Goal: Check status: Check status

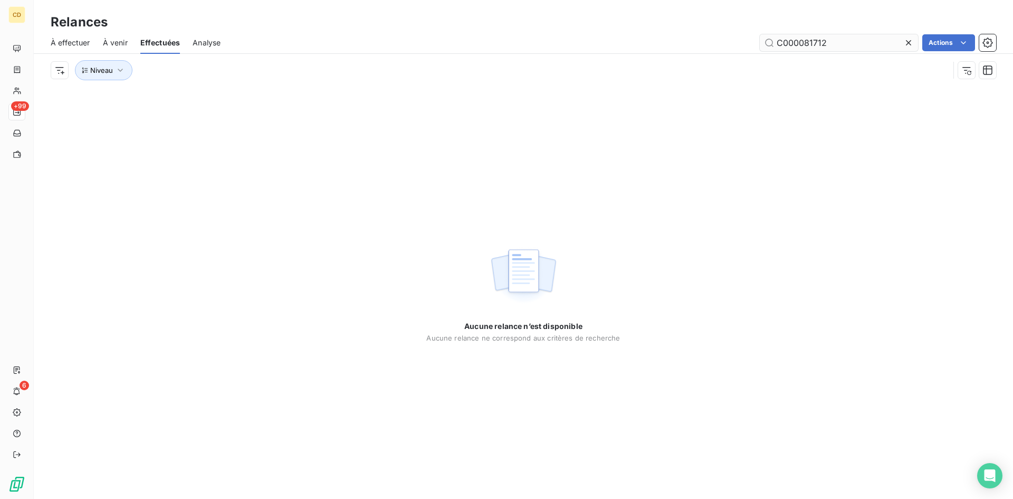
click at [836, 42] on input "C000081712" at bounding box center [839, 42] width 158 height 17
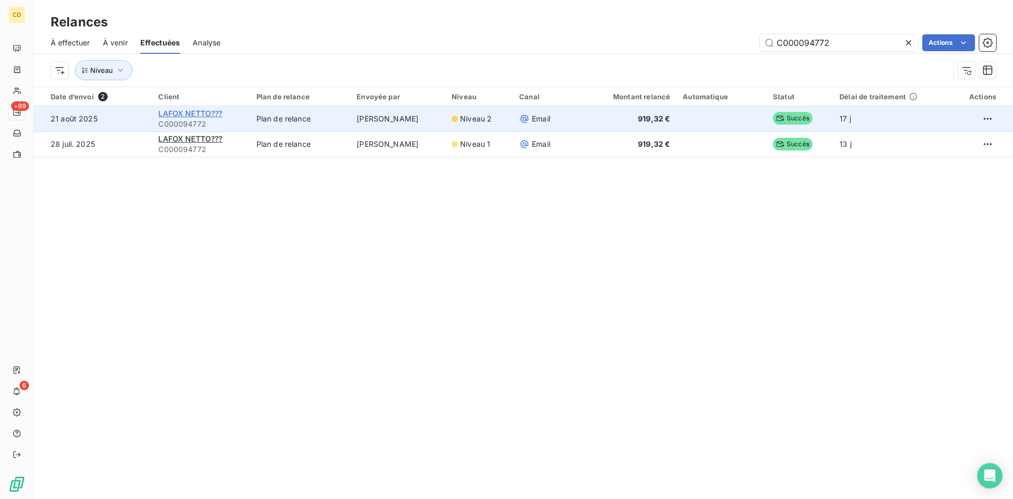
type input "C000094772"
click at [217, 116] on span "LAFOX NETTO???" at bounding box center [190, 113] width 64 height 9
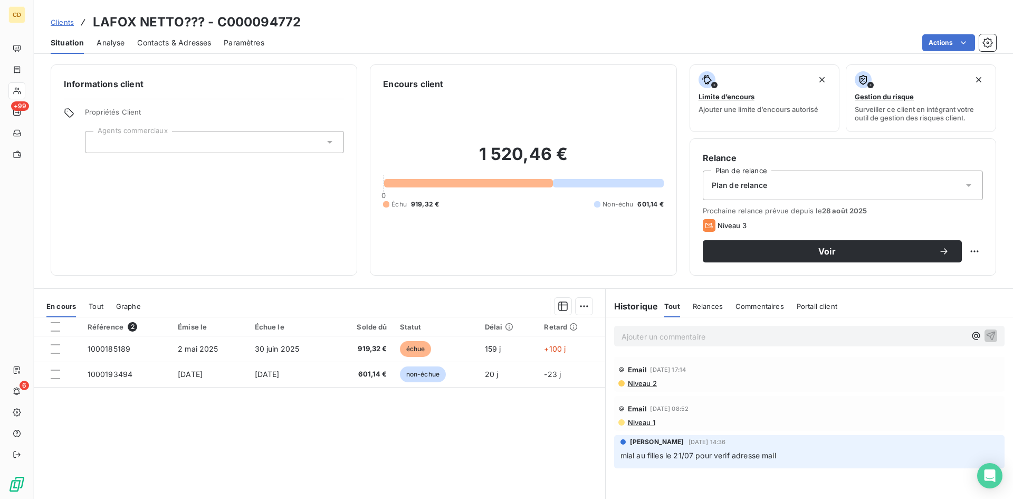
scroll to position [53, 0]
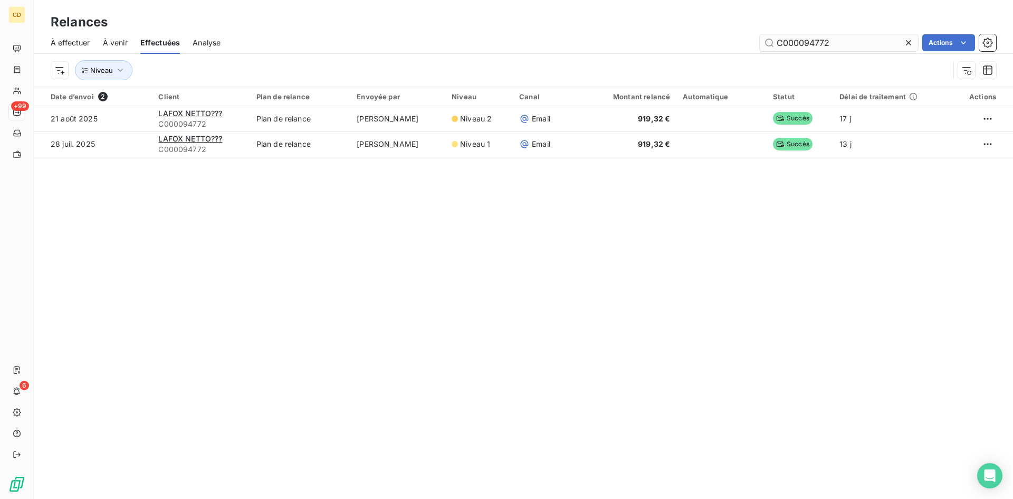
click at [830, 45] on input "C000094772" at bounding box center [839, 42] width 158 height 17
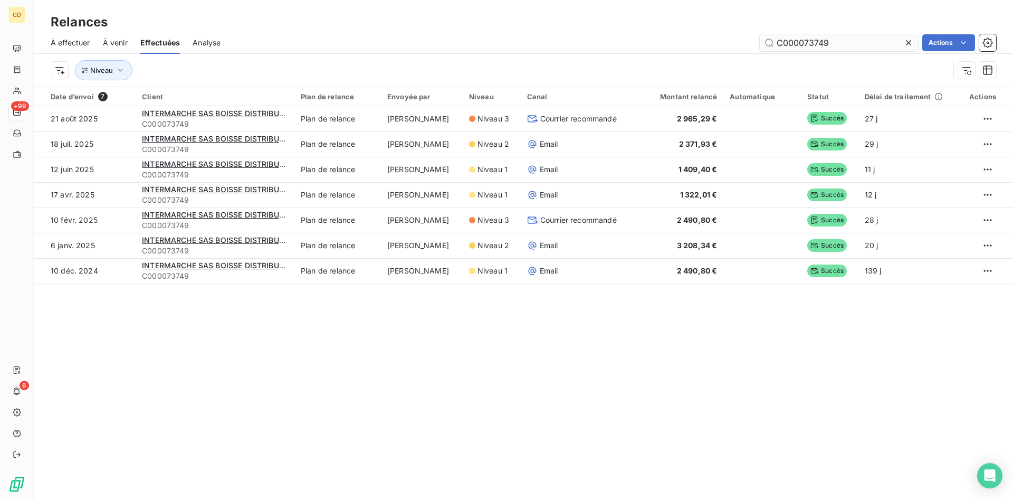
type input "C000073749"
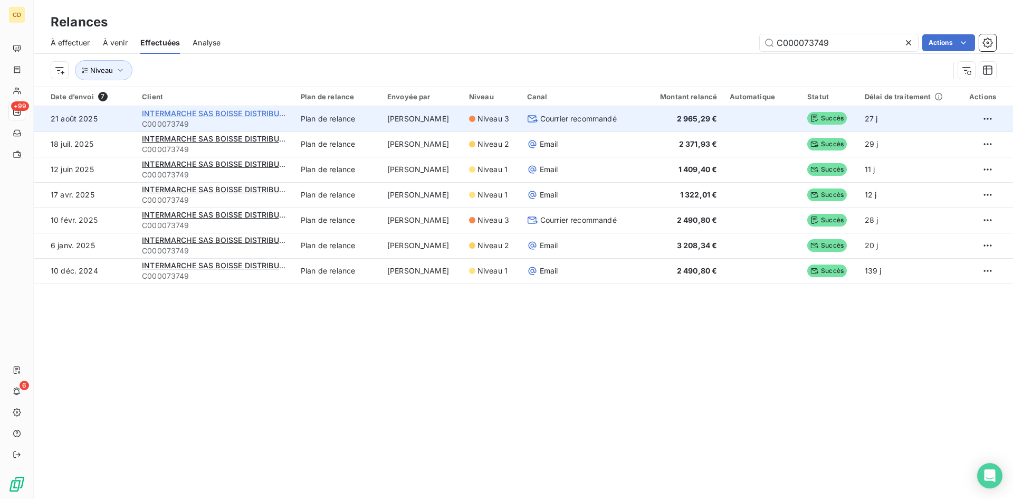
click at [207, 113] on span "INTERMARCHE SAS BOISSE DISTRIBUTION" at bounding box center [220, 113] width 156 height 9
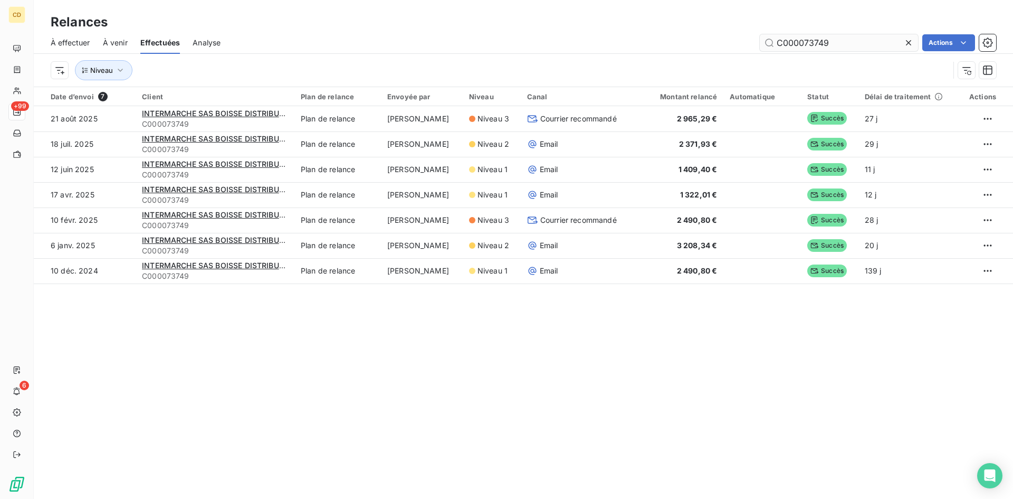
click at [848, 39] on input "C000073749" at bounding box center [839, 42] width 158 height 17
type input "C000092532"
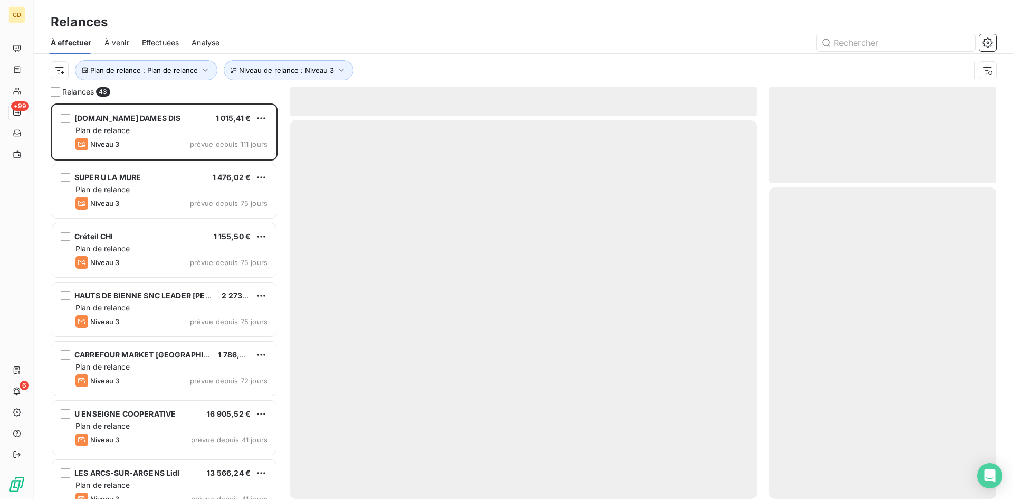
scroll to position [387, 219]
